Goal: Transaction & Acquisition: Book appointment/travel/reservation

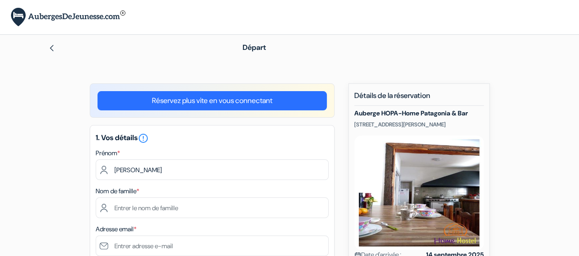
type input "[PERSON_NAME]"
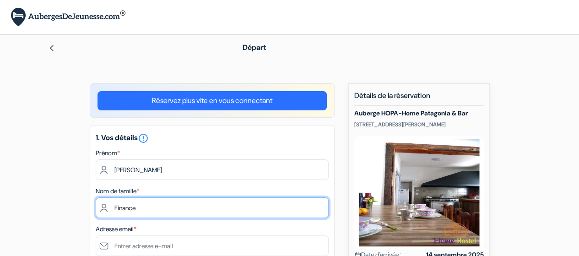
type input "Finance"
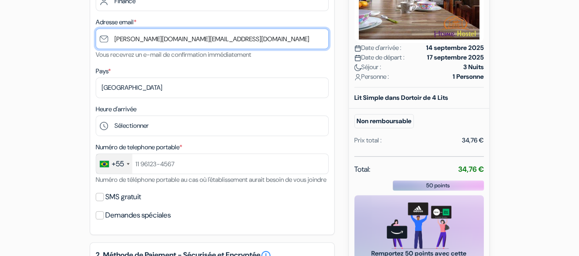
scroll to position [207, 0]
type input "[PERSON_NAME][DOMAIN_NAME][EMAIL_ADDRESS][DOMAIN_NAME]"
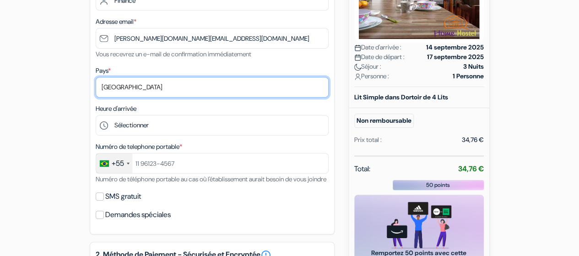
click at [192, 85] on select "Selectionner le pays Abkhazie [GEOGRAPHIC_DATA] [GEOGRAPHIC_DATA] [GEOGRAPHIC_D…" at bounding box center [212, 87] width 233 height 21
select select "ar"
click at [96, 77] on select "Selectionner le pays Abkhazie [GEOGRAPHIC_DATA] [GEOGRAPHIC_DATA] [GEOGRAPHIC_D…" at bounding box center [212, 87] width 233 height 21
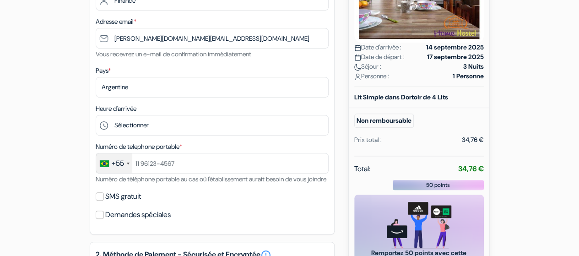
click at [169, 138] on div "1. Vos détails error_outline Prénom * [PERSON_NAME] Nom de famille * Finance Ad…" at bounding box center [212, 76] width 245 height 317
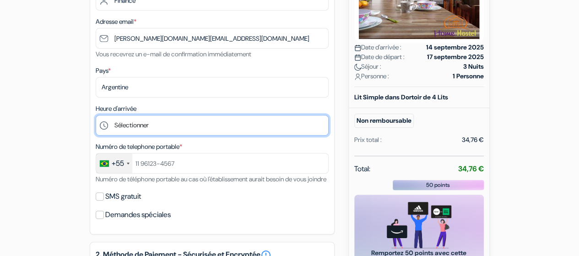
click at [173, 128] on select "Sélectionner 14:00 15:00 16:00 17:00 18:00 19:00 20:00 21:00 22:00 23:00 0:00" at bounding box center [212, 125] width 233 height 21
click at [262, 130] on select "Sélectionner 14:00 15:00 16:00 17:00 18:00 19:00 20:00 21:00 22:00 23:00 0:00" at bounding box center [212, 125] width 233 height 21
click at [96, 116] on select "Sélectionner 14:00 15:00 16:00 17:00 18:00 19:00 20:00 21:00 22:00 23:00 0:00" at bounding box center [212, 125] width 233 height 21
click at [196, 128] on select "Sélectionner 14:00 15:00 16:00 17:00 18:00 19:00 20:00 21:00 22:00 23:00 0:00" at bounding box center [212, 125] width 233 height 21
select select "17"
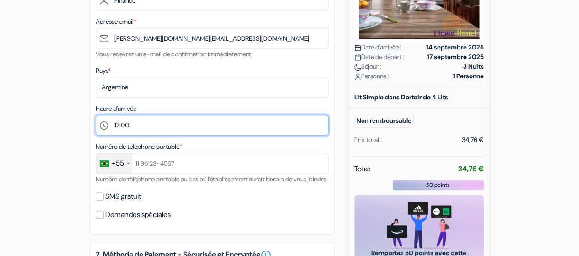
click at [96, 116] on select "Sélectionner 14:00 15:00 16:00 17:00 18:00 19:00 20:00 21:00 22:00 23:00 0:00" at bounding box center [212, 125] width 233 height 21
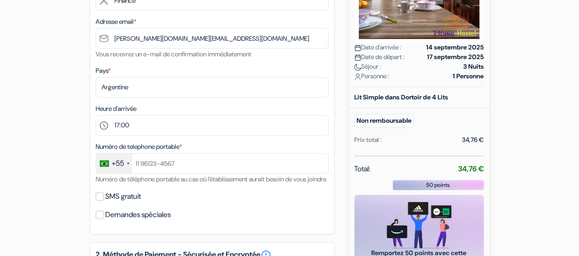
click at [114, 169] on div "+55" at bounding box center [118, 163] width 12 height 11
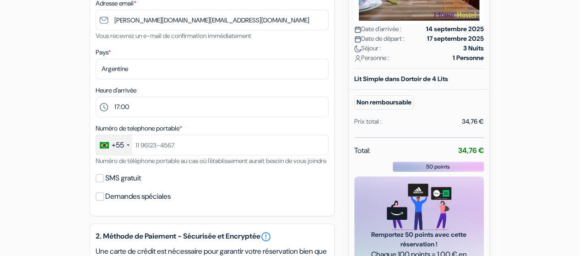
click at [120, 153] on div "+55" at bounding box center [114, 145] width 36 height 20
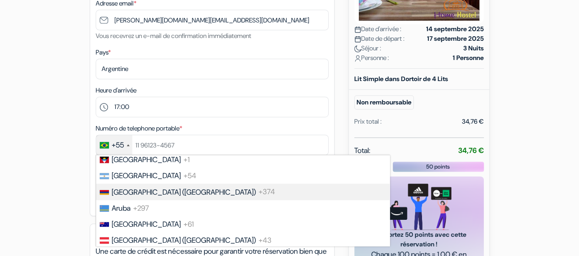
scroll to position [195, 0]
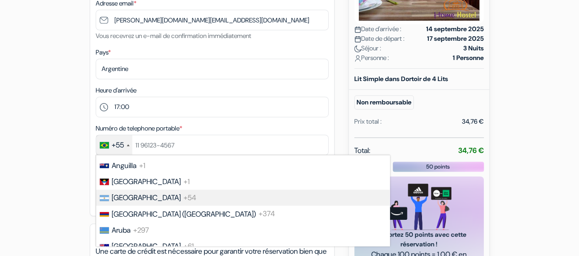
click at [146, 197] on li "Argentina +54" at bounding box center [242, 197] width 294 height 16
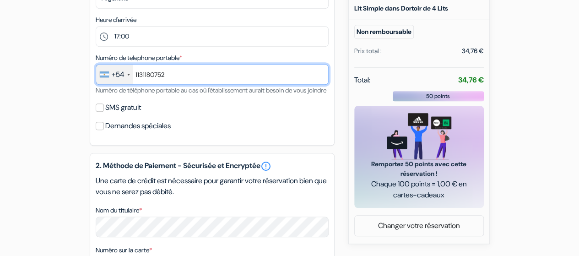
scroll to position [334, 0]
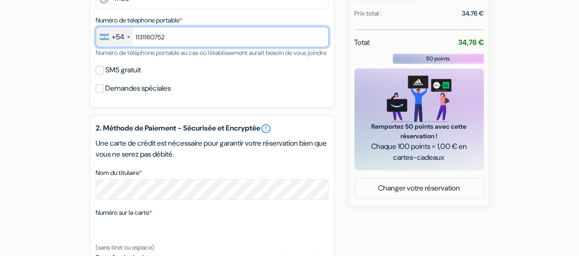
type input "1131180752"
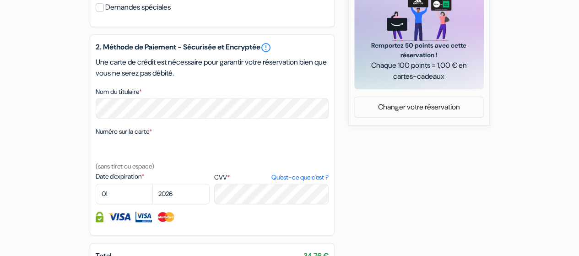
scroll to position [415, 0]
select select "11"
select select "2027"
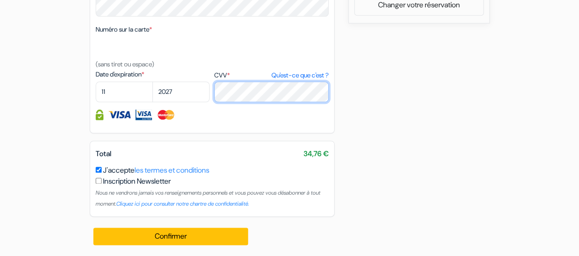
scroll to position [529, 0]
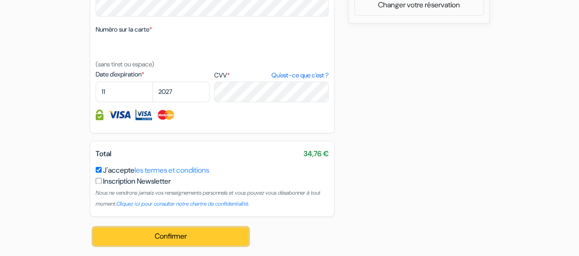
click at [211, 232] on button "Confirmer Loading..." at bounding box center [170, 235] width 155 height 17
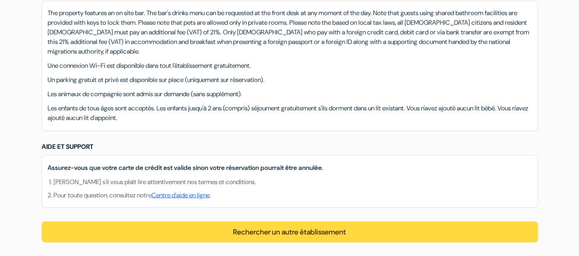
scroll to position [741, 0]
